Goal: Navigation & Orientation: Find specific page/section

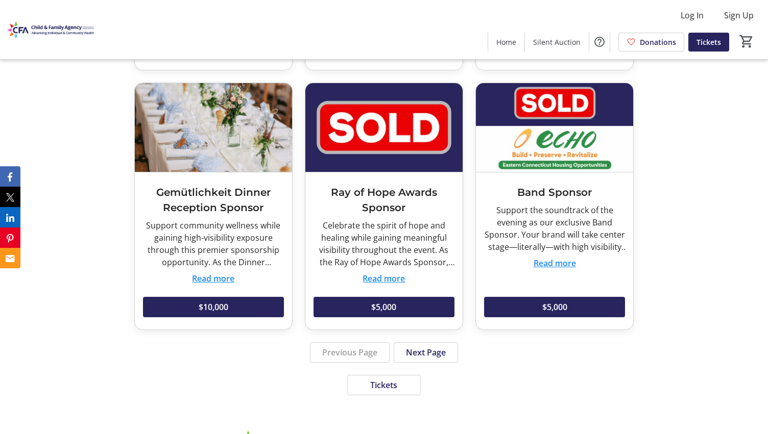
scroll to position [2551, 0]
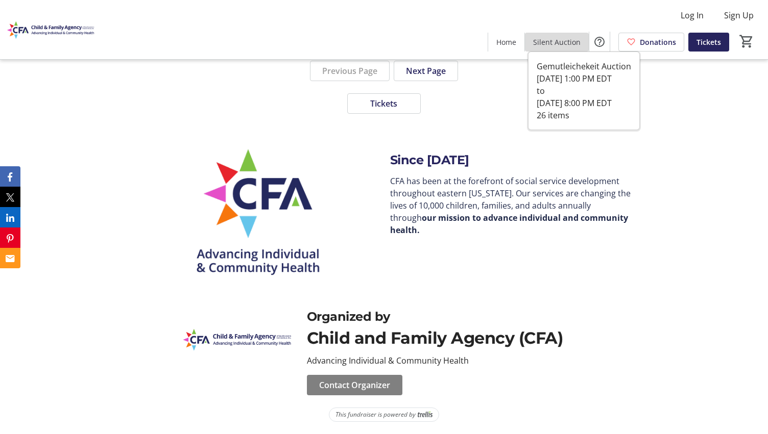
click at [564, 44] on span "Silent Auction" at bounding box center [556, 42] width 47 height 11
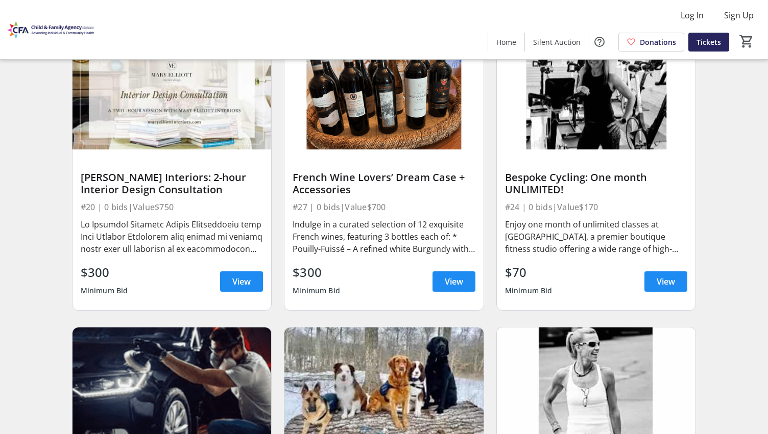
scroll to position [1330, 0]
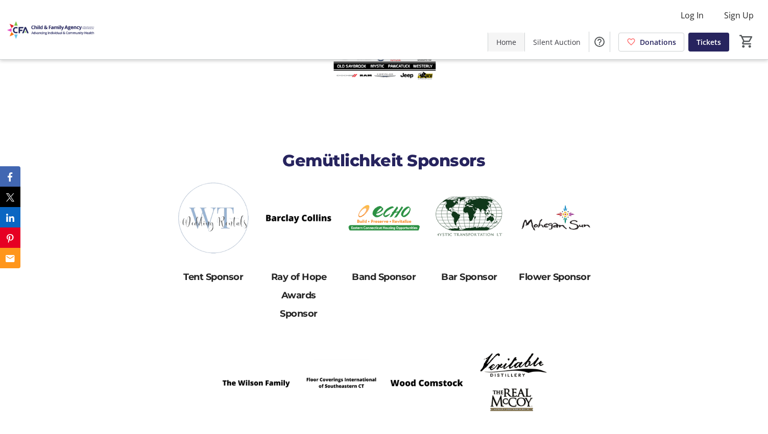
scroll to position [479, 0]
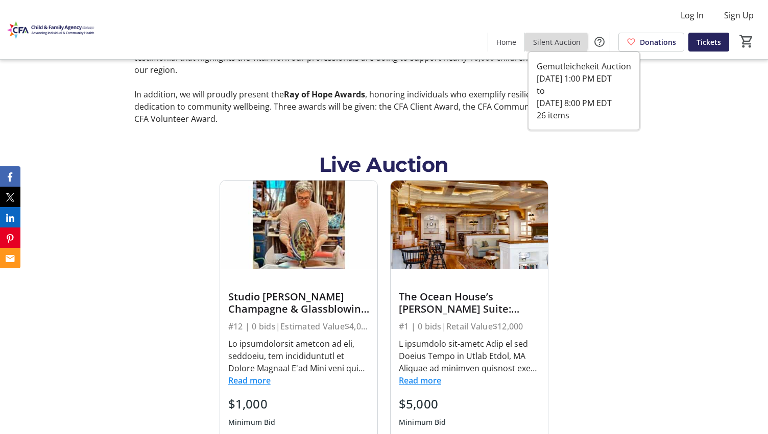
click at [550, 42] on span "Silent Auction" at bounding box center [556, 42] width 47 height 11
